Goal: Communication & Community: Answer question/provide support

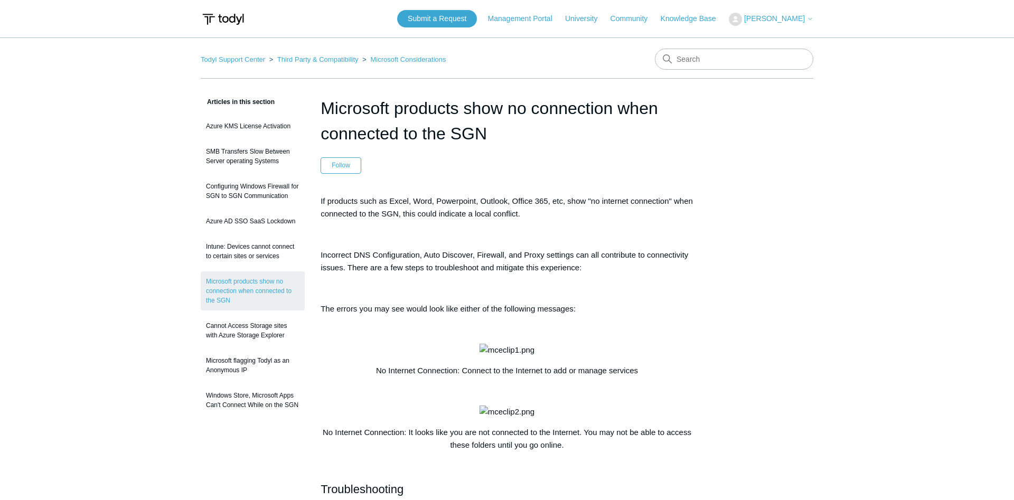
scroll to position [541, 0]
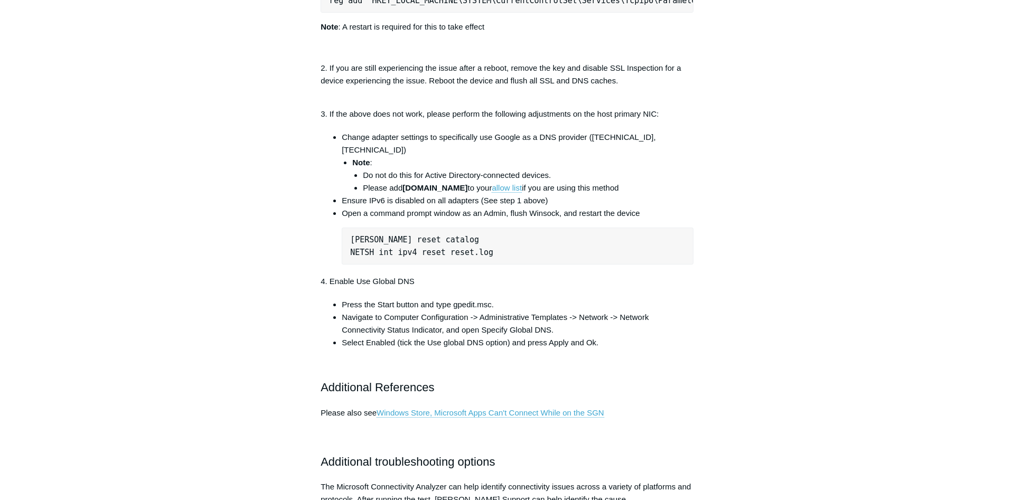
click at [900, 85] on main "Todyl Support Center Third Party & Compatibility Microsoft Considerations Artic…" at bounding box center [507, 198] width 1014 height 1403
drag, startPoint x: 628, startPoint y: 58, endPoint x: 769, endPoint y: 58, distance: 140.5
click at [694, 13] on pre "reg add "HKEY_LOCAL_MACHINE\SYSTEM\CurrentControlSet\Services\Tcpip6\Parameters…" at bounding box center [507, 0] width 373 height 24
click at [769, 58] on div "Articles in this section Azure KMS License Activation SMB Transfers Slow Betwee…" at bounding box center [507, 227] width 613 height 1345
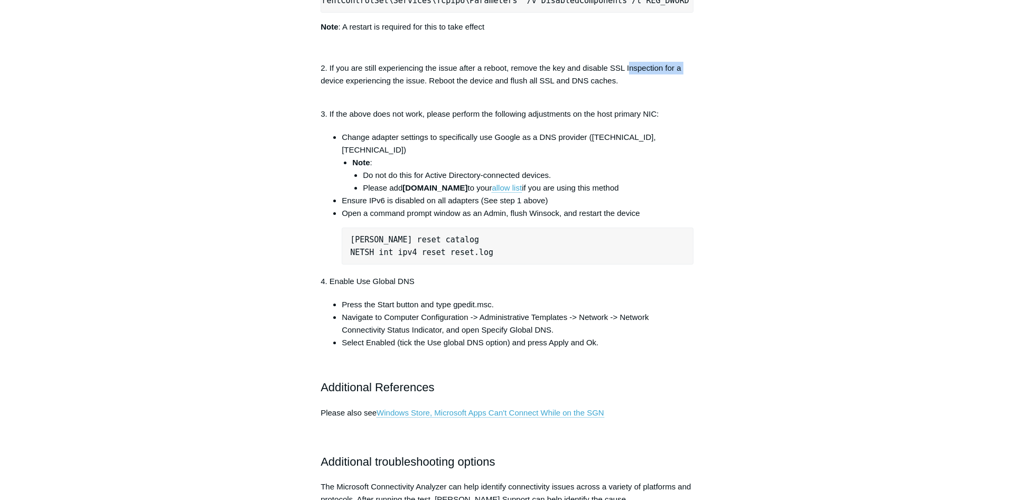
drag, startPoint x: 629, startPoint y: 124, endPoint x: 685, endPoint y: 128, distance: 56.7
click at [685, 100] on p "2. If you are still experiencing the issue after a reboot, remove the key and d…" at bounding box center [507, 81] width 373 height 38
drag, startPoint x: 650, startPoint y: 126, endPoint x: 560, endPoint y: 125, distance: 90.4
click at [560, 100] on p "2. If you are still experiencing the issue after a reboot, remove the key and d…" at bounding box center [507, 81] width 373 height 38
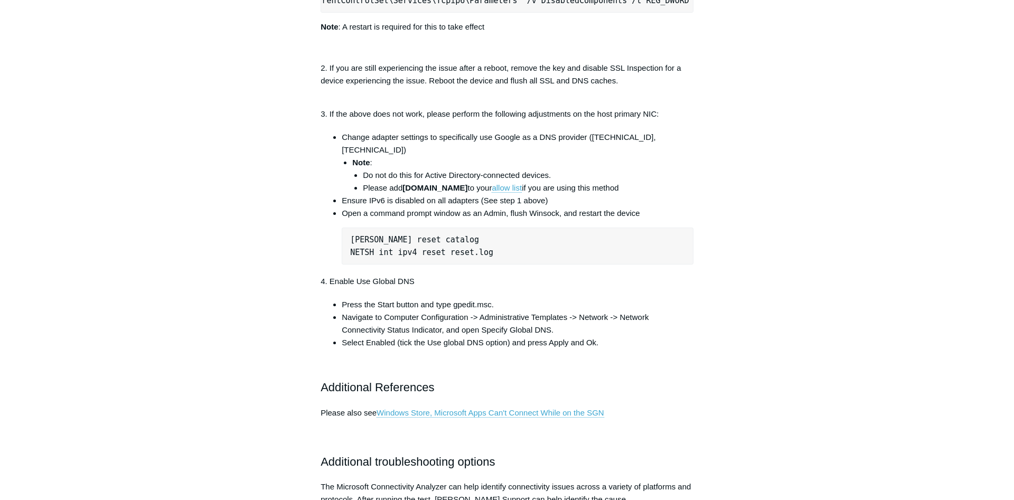
click at [560, 100] on p "2. If you are still experiencing the issue after a reboot, remove the key and d…" at bounding box center [507, 81] width 373 height 38
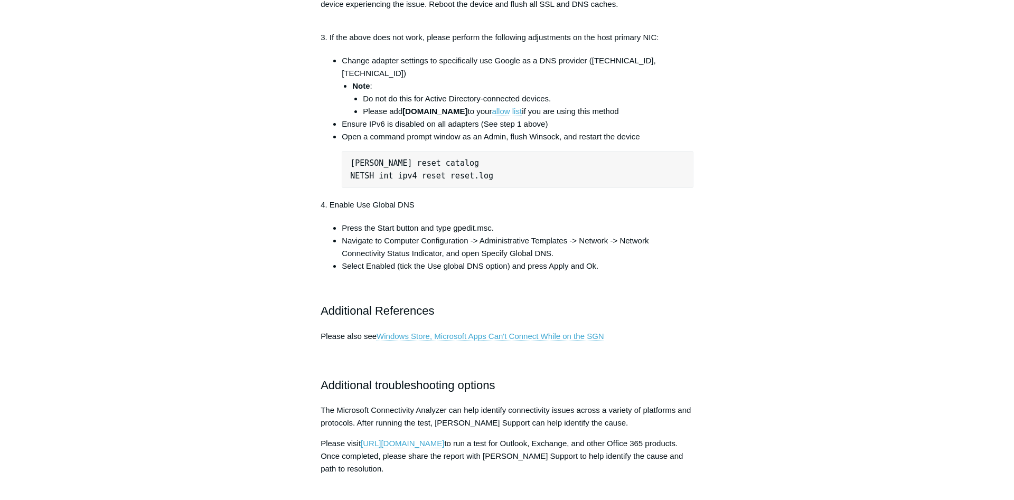
scroll to position [622, 0]
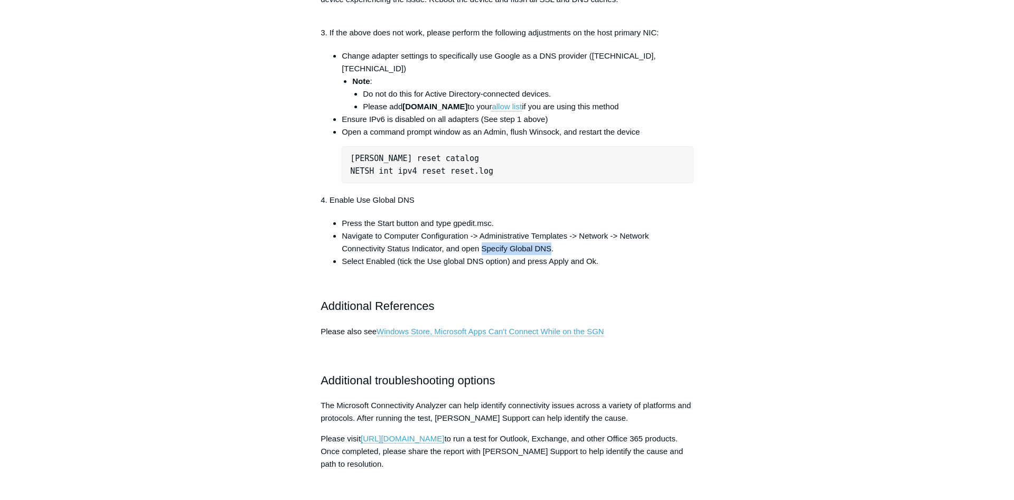
drag, startPoint x: 482, startPoint y: 294, endPoint x: 550, endPoint y: 294, distance: 68.2
click at [550, 255] on li "Navigate to Computer Configuration -> Administrative Templates -> Network -> Ne…" at bounding box center [518, 242] width 352 height 25
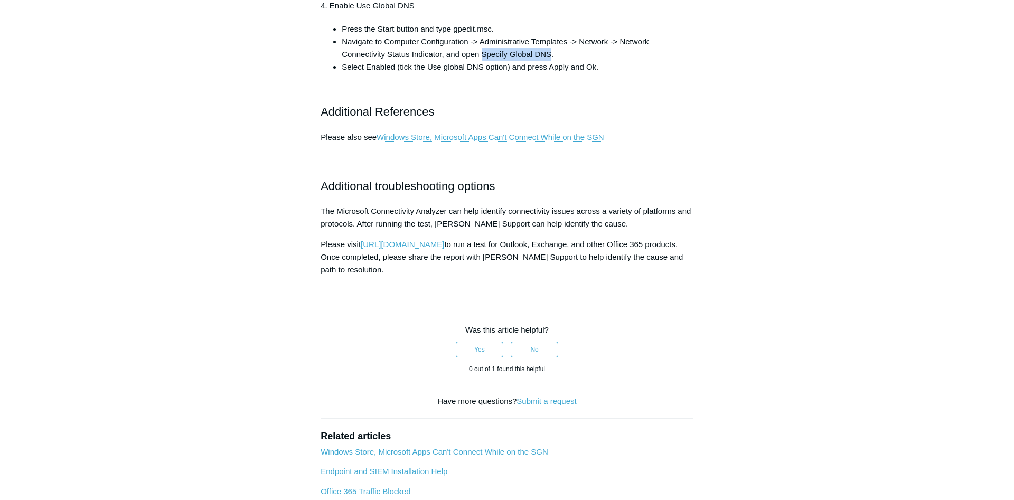
scroll to position [793, 0]
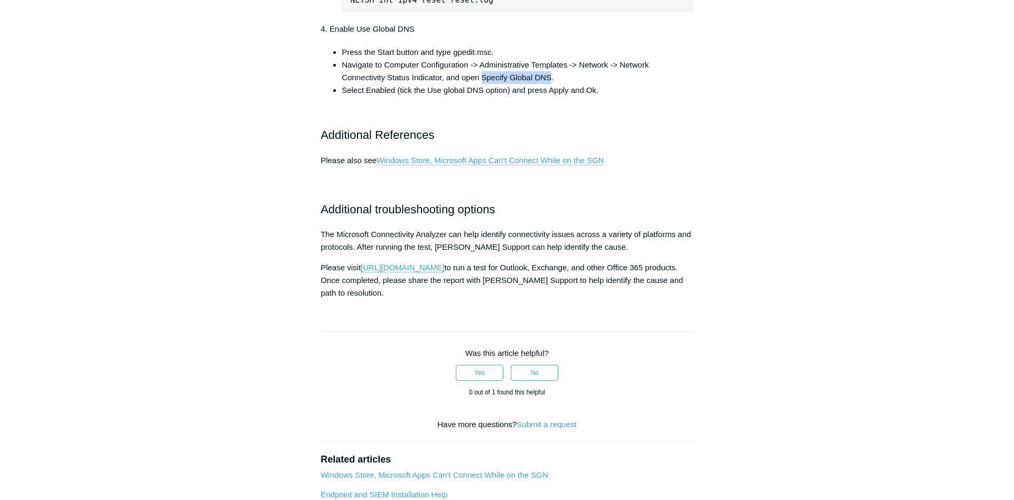
copy li "Specify Global DNS"
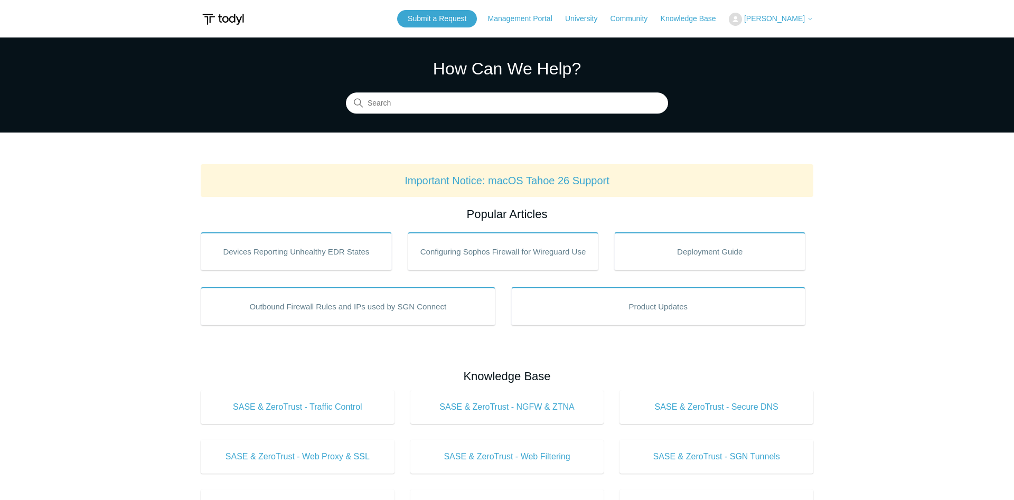
click at [780, 15] on span "[PERSON_NAME]" at bounding box center [774, 18] width 61 height 8
click at [780, 45] on link "My Support Requests" at bounding box center [781, 41] width 103 height 18
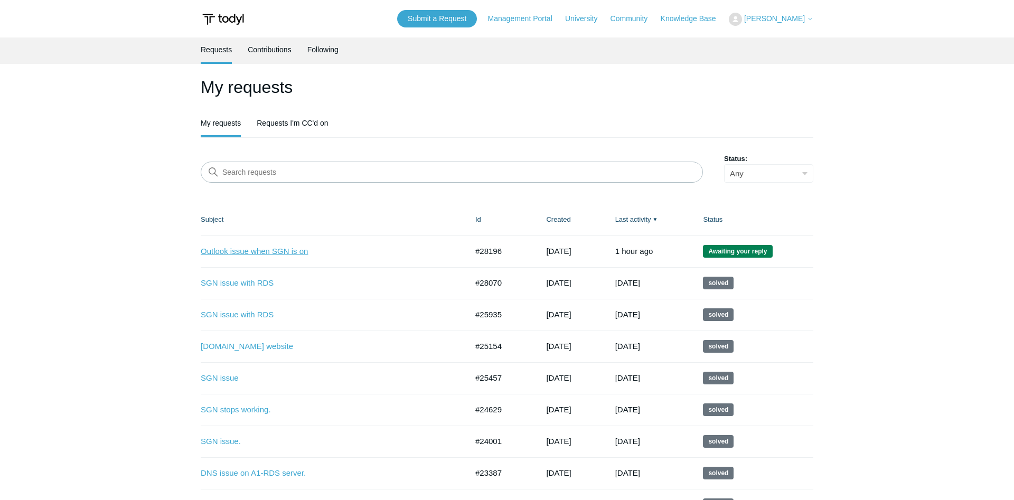
click at [291, 251] on link "Outlook issue when SGN is on" at bounding box center [326, 252] width 251 height 12
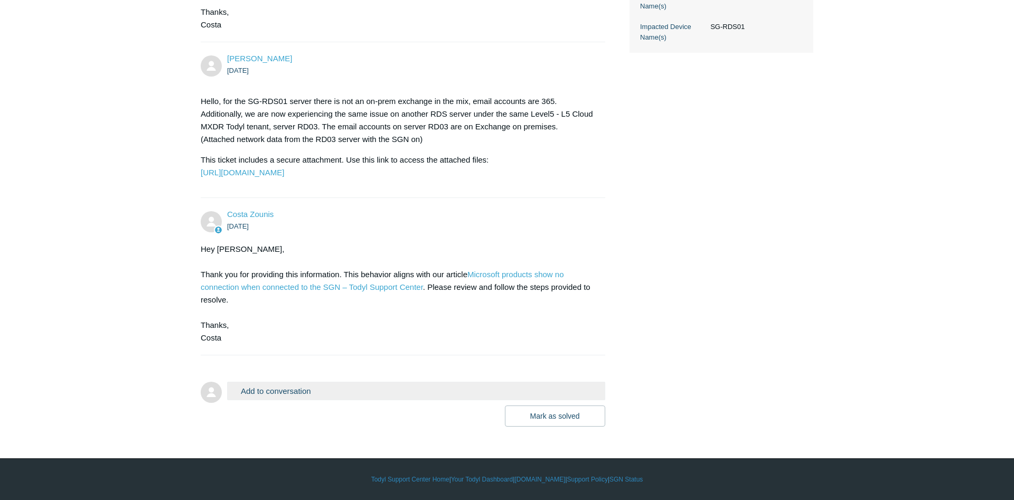
scroll to position [496, 0]
click at [290, 388] on button "Add to conversation" at bounding box center [416, 391] width 378 height 18
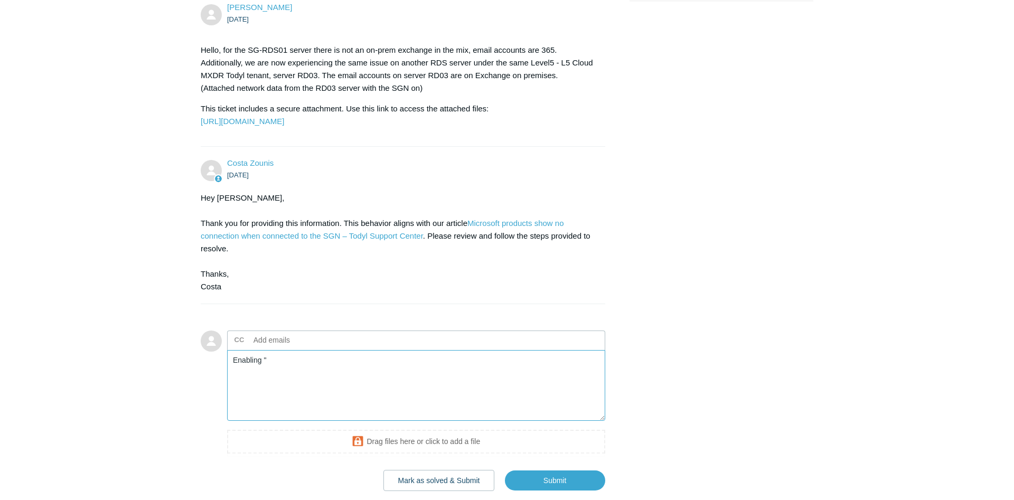
paste textarea "Specify Global DNS"
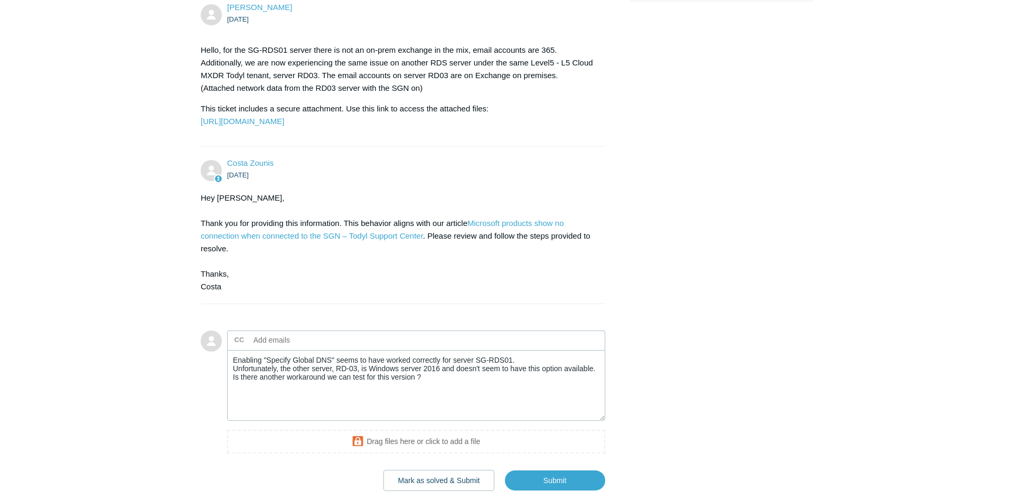
drag, startPoint x: 1007, startPoint y: 343, endPoint x: 1013, endPoint y: 427, distance: 84.2
click at [1013, 428] on html "Skip to main content Submit a Request Management Portal University Community Kn…" at bounding box center [507, 34] width 1014 height 1060
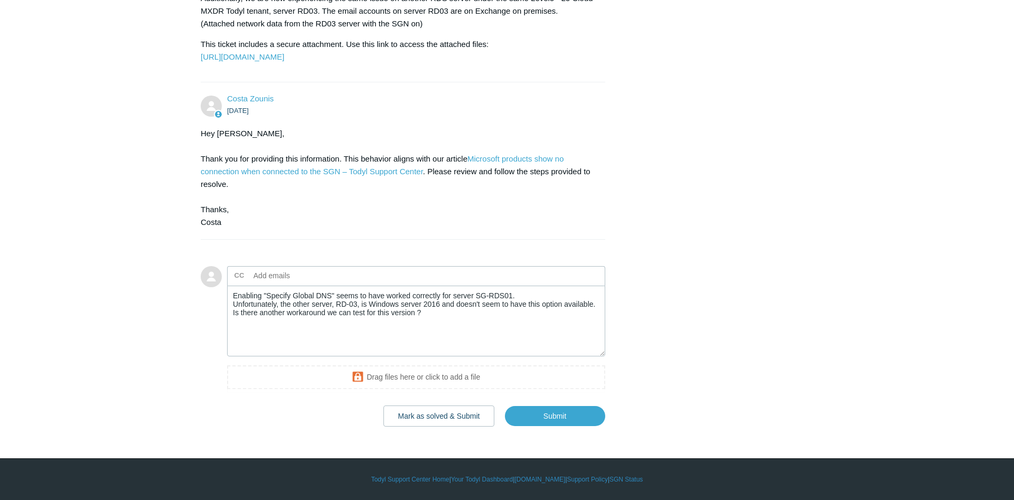
scroll to position [609, 0]
click at [400, 303] on textarea "Enabling "Specify Global DNS" seems to have worked correctly for server SG-RDS0…" at bounding box center [416, 321] width 378 height 71
type textarea "Enabling "Specify Global DNS" seems to have worked correctly for server SG-RDS0…"
click at [595, 420] on input "Submit" at bounding box center [555, 416] width 100 height 21
